Goal: Information Seeking & Learning: Learn about a topic

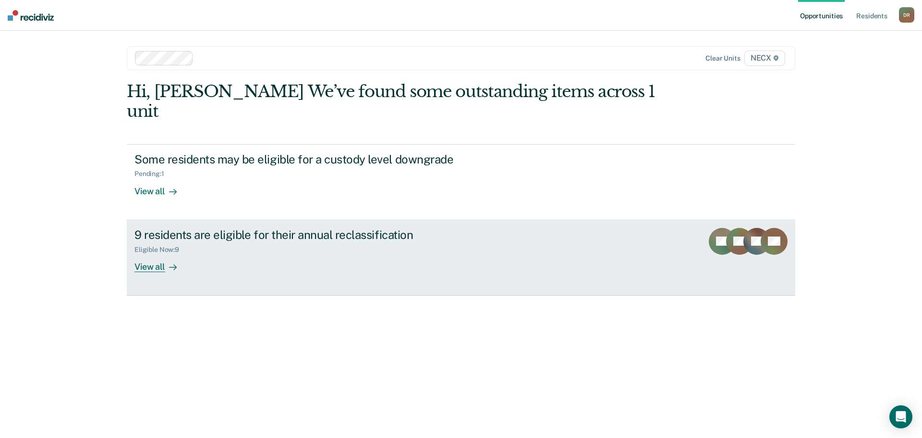
click at [150, 253] on div "View all" at bounding box center [161, 262] width 54 height 19
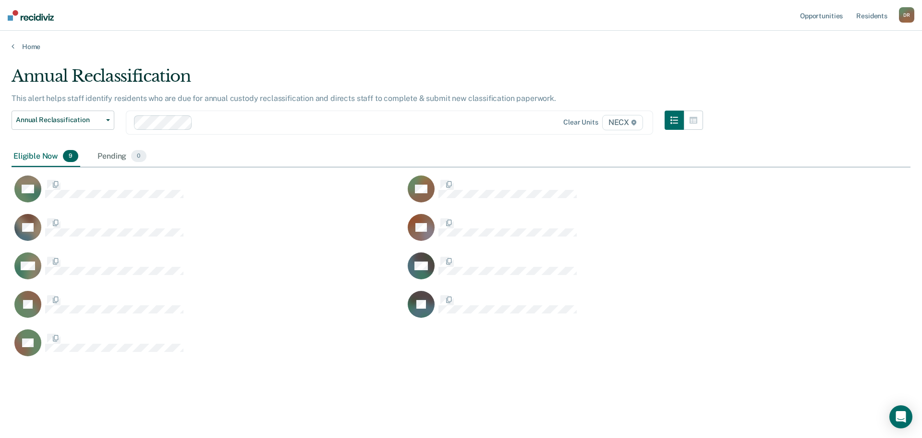
scroll to position [292, 892]
